Goal: Navigation & Orientation: Understand site structure

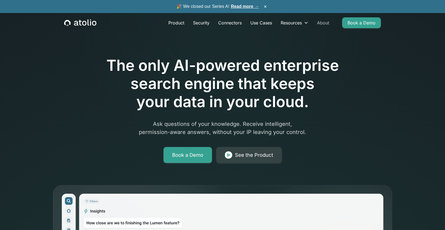
click at [325, 22] on link "About" at bounding box center [323, 22] width 21 height 11
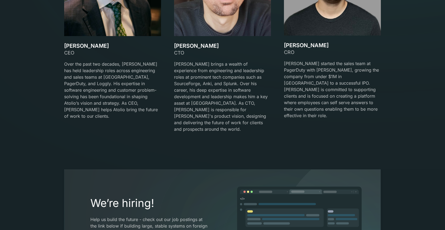
scroll to position [862, 0]
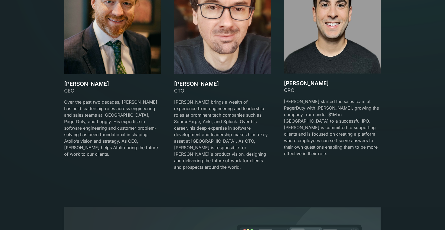
drag, startPoint x: 88, startPoint y: 84, endPoint x: 63, endPoint y: 85, distance: 25.2
click at [63, 85] on div "Our team Meet the Founders David Lanstein CEO Over the past two decades, David …" at bounding box center [223, 49] width 330 height 256
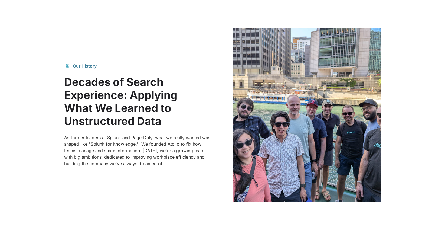
scroll to position [0, 0]
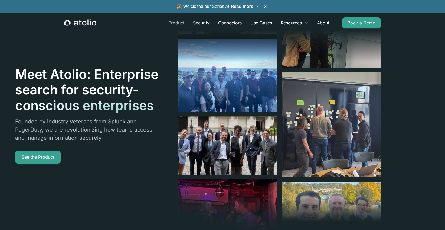
click at [175, 23] on link "Product" at bounding box center [176, 22] width 25 height 11
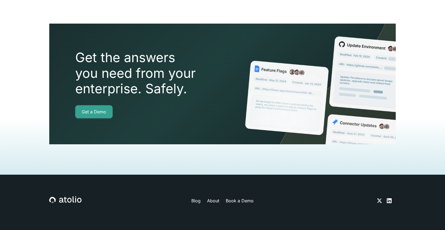
scroll to position [1235, 0]
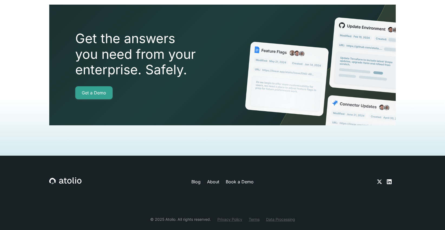
drag, startPoint x: 87, startPoint y: 168, endPoint x: 58, endPoint y: 168, distance: 29.3
click at [58, 177] on div "Blog About Book a Demo" at bounding box center [222, 181] width 347 height 9
